Goal: Find specific page/section: Find specific page/section

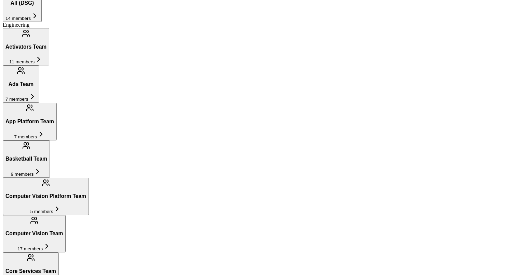
scroll to position [503, 0]
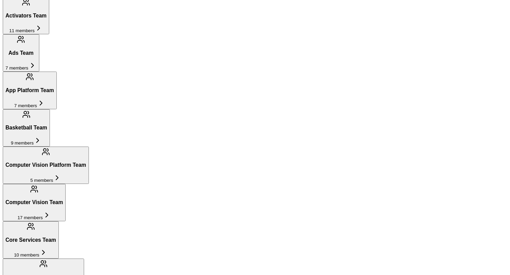
scroll to position [503, 0]
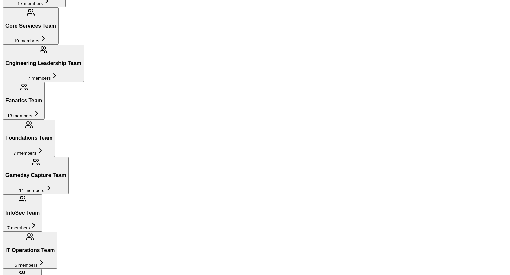
scroll to position [704, 0]
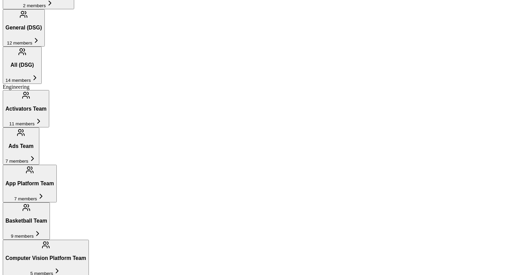
scroll to position [382, 0]
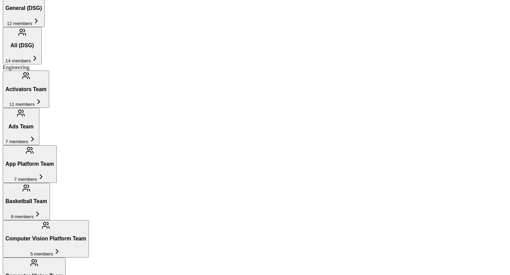
scroll to position [404, 0]
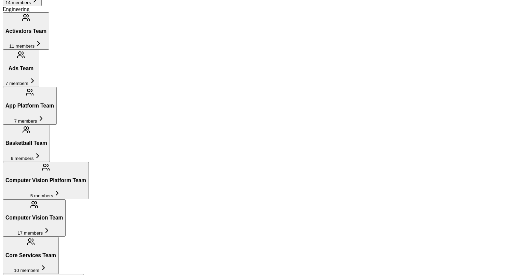
scroll to position [465, 0]
